Goal: Task Accomplishment & Management: Manage account settings

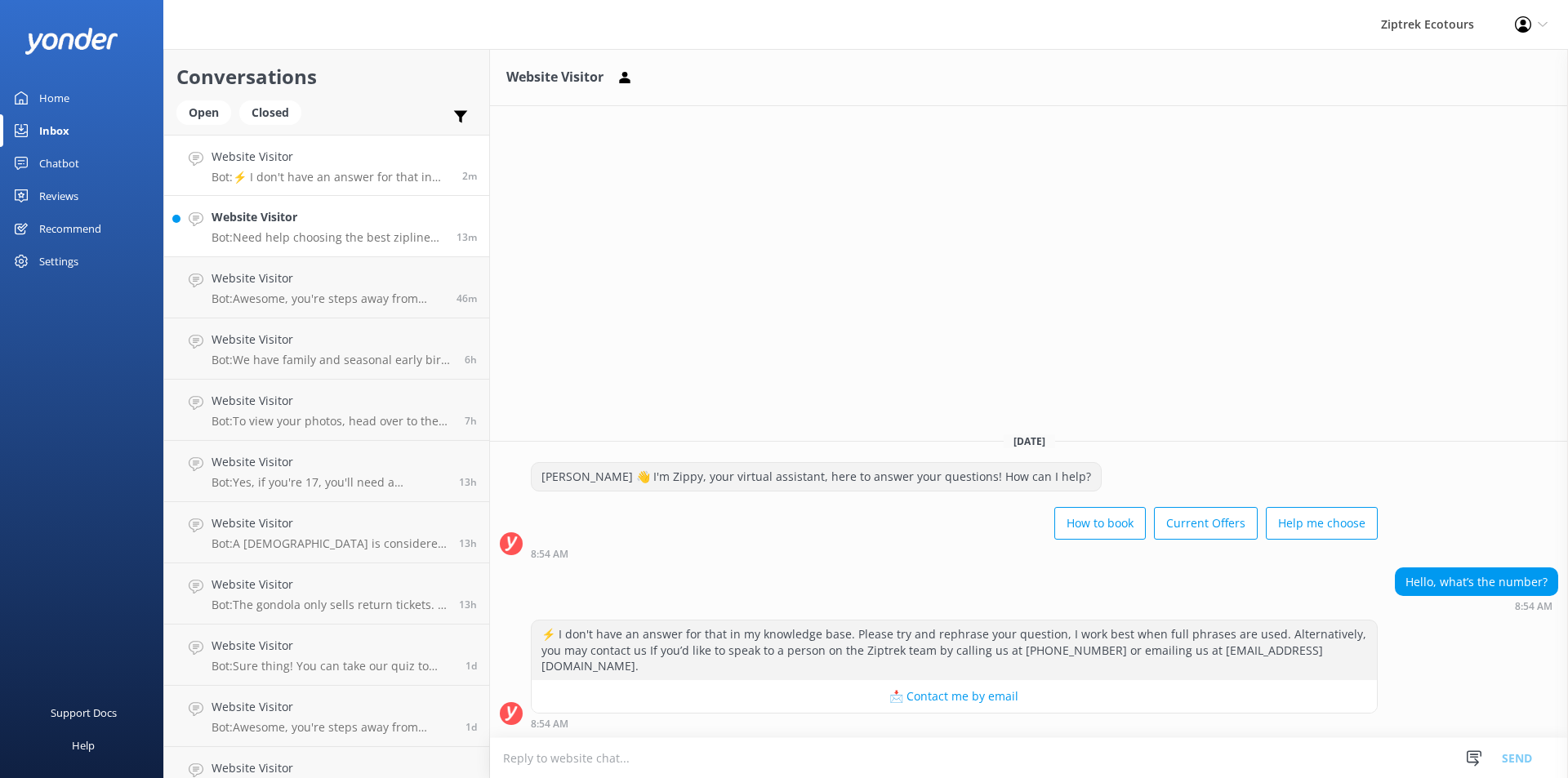
click at [245, 245] on link "Website Visitor Bot: Need help choosing the best zipline adventure? Take our qu…" at bounding box center [327, 227] width 325 height 62
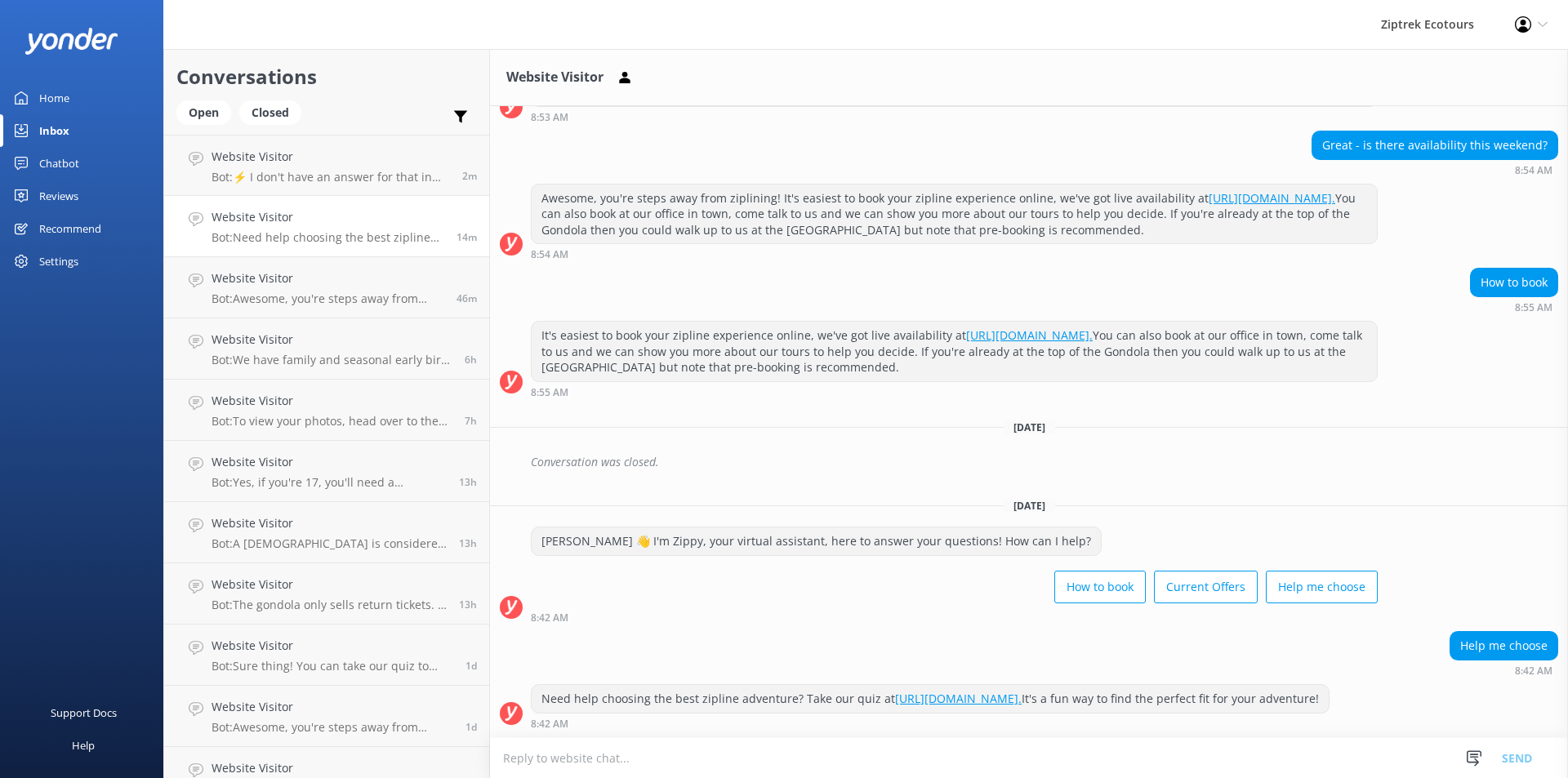
scroll to position [947, 0]
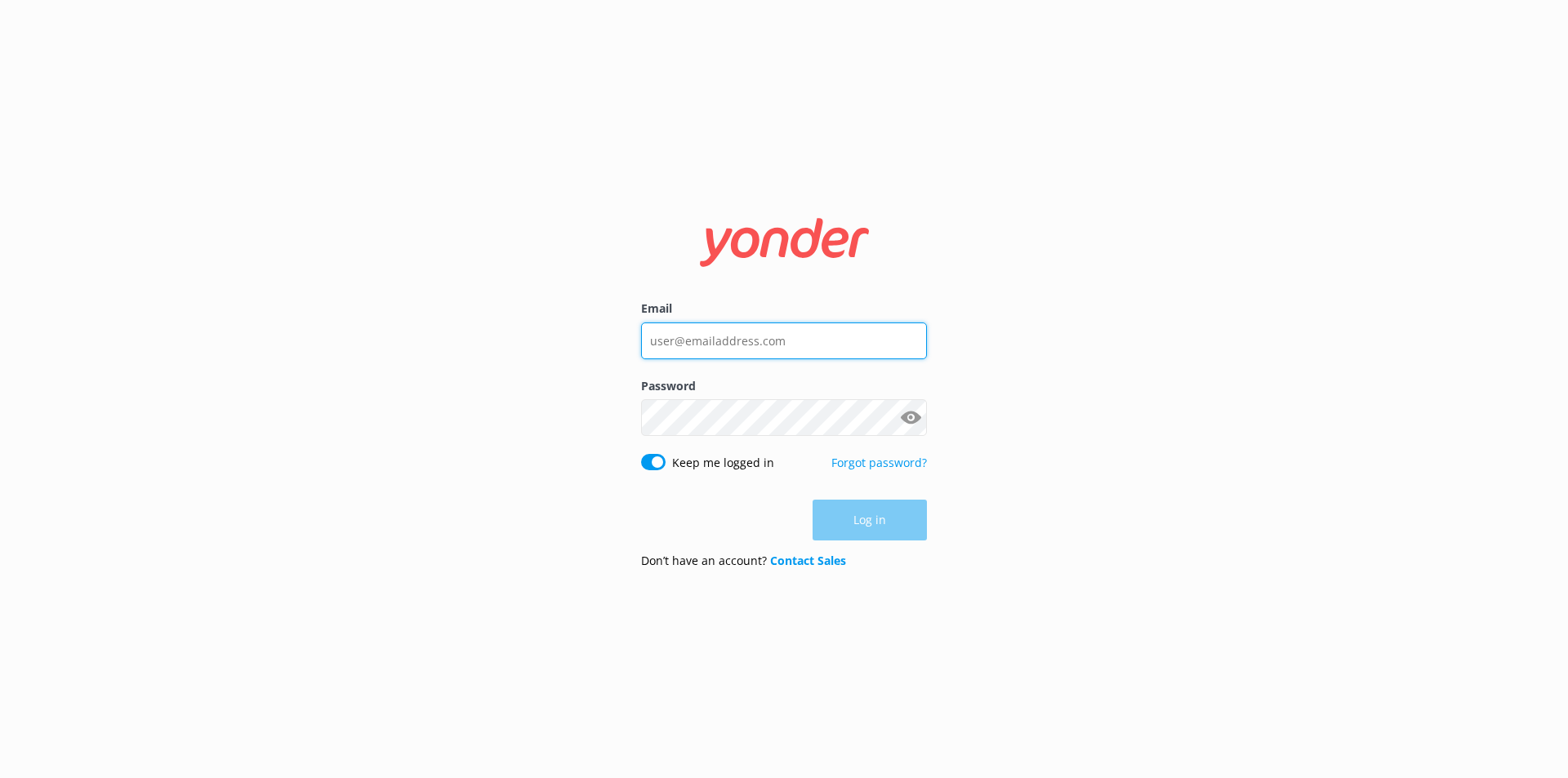
type input "[EMAIL_ADDRESS][DOMAIN_NAME]"
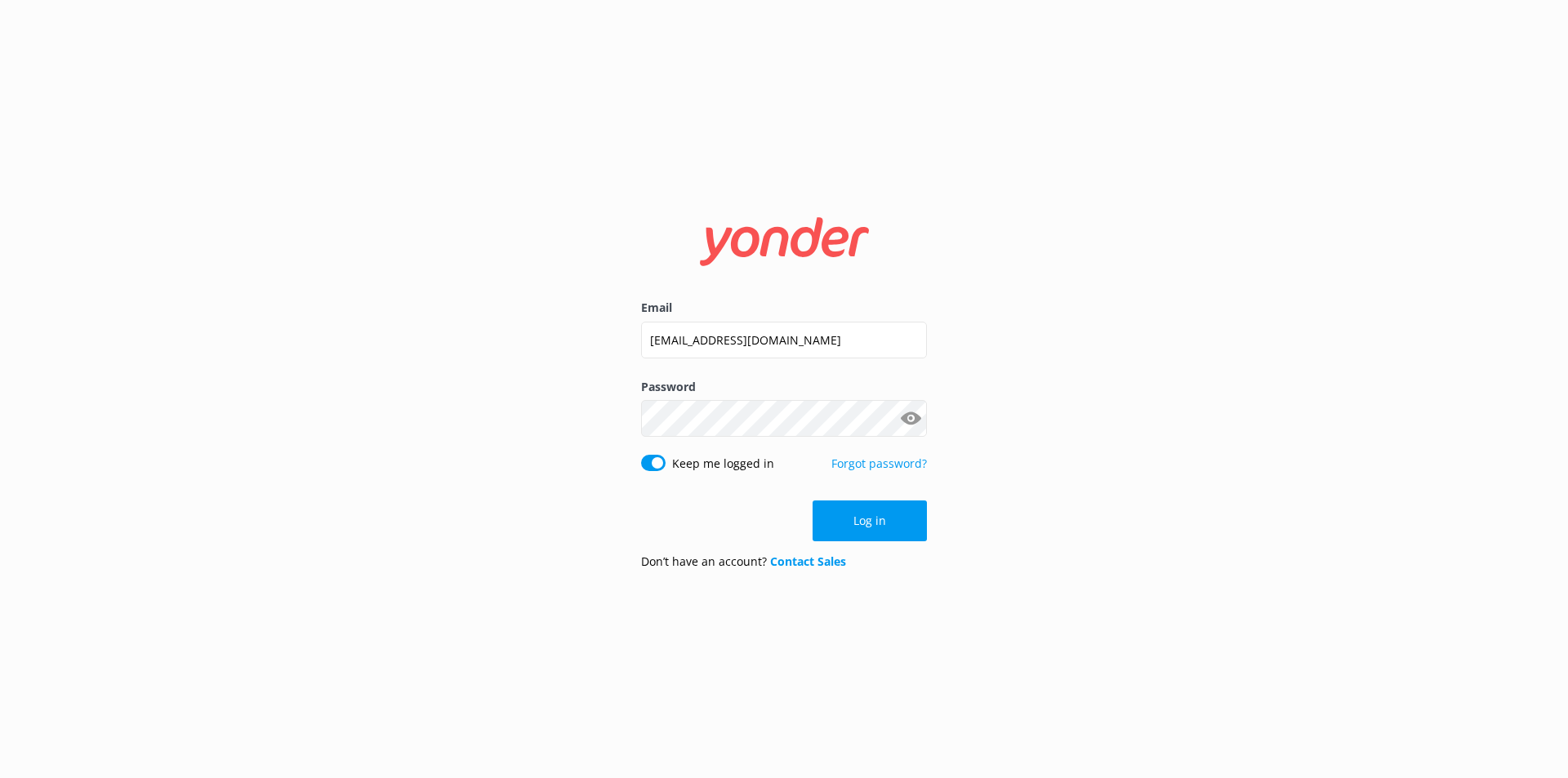
click at [899, 528] on div "Log in" at bounding box center [784, 521] width 286 height 41
click at [899, 528] on button "Log in" at bounding box center [869, 521] width 114 height 41
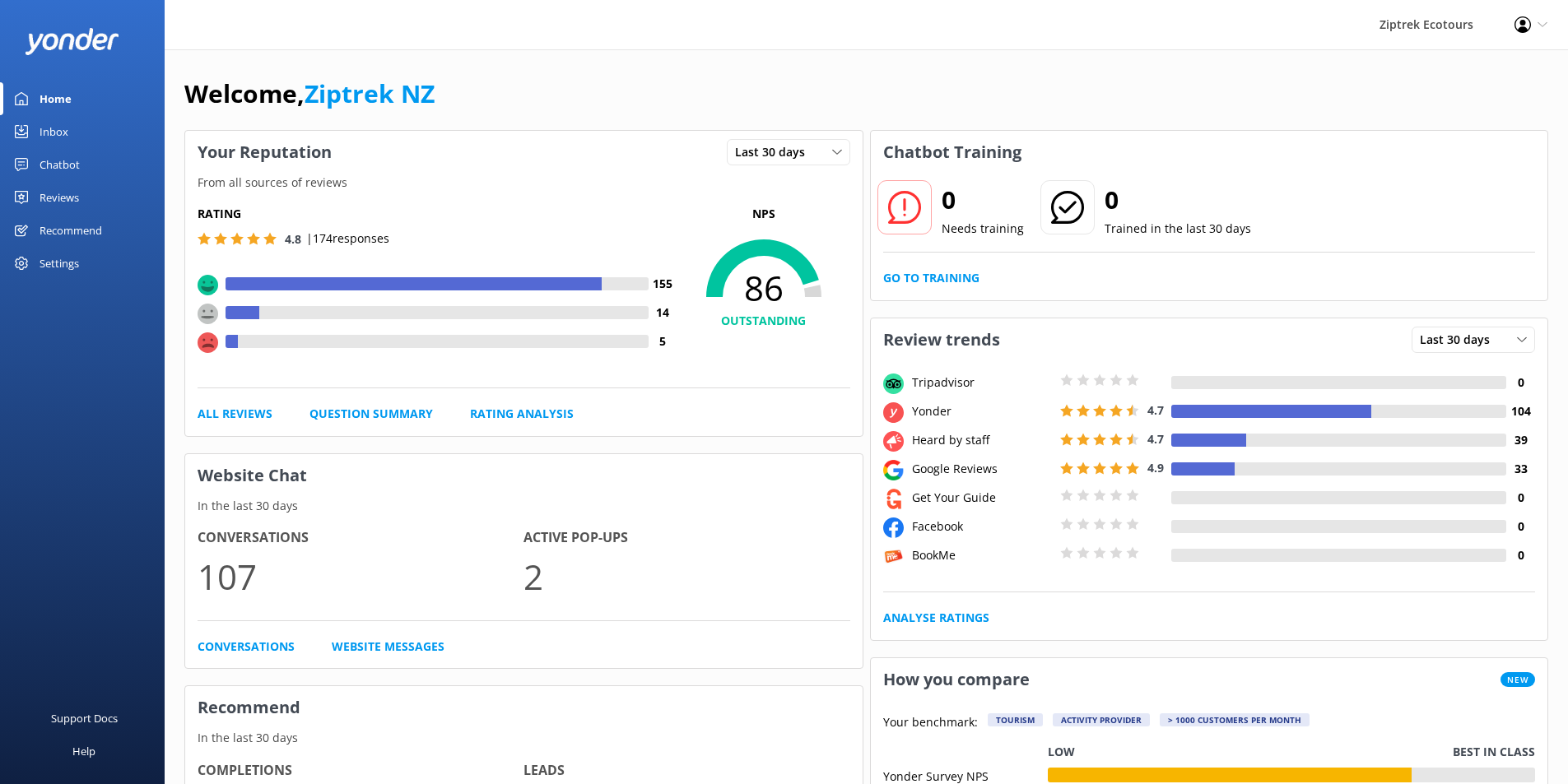
click at [122, 184] on link "Reviews" at bounding box center [82, 197] width 165 height 33
